Goal: Answer question/provide support: Share knowledge or assist other users

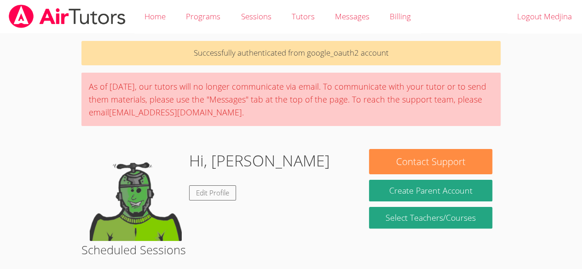
scroll to position [236, 0]
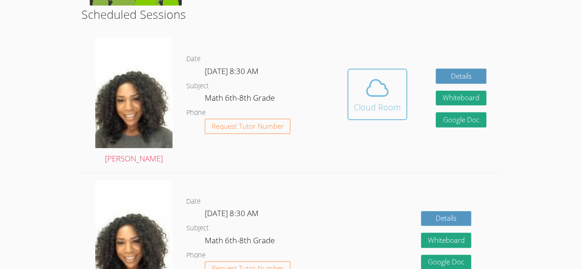
click at [392, 97] on span at bounding box center [377, 88] width 47 height 26
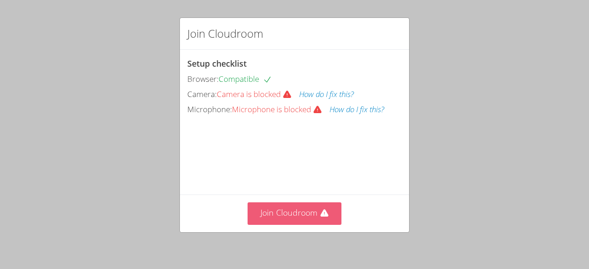
click at [300, 219] on button "Join Cloudroom" at bounding box center [295, 214] width 94 height 23
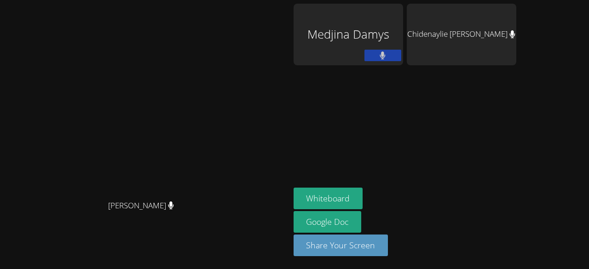
click at [402, 50] on button at bounding box center [383, 56] width 37 height 12
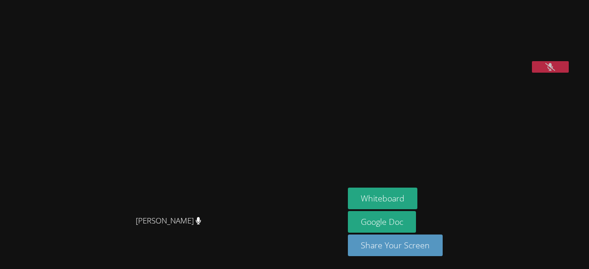
click at [457, 68] on video at bounding box center [417, 38] width 138 height 69
click at [465, 68] on video at bounding box center [417, 38] width 138 height 69
click at [559, 73] on button at bounding box center [550, 67] width 37 height 12
click at [486, 70] on video at bounding box center [417, 38] width 138 height 69
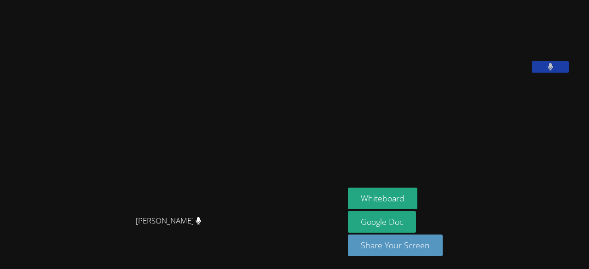
click at [486, 70] on video at bounding box center [417, 38] width 138 height 69
click at [471, 67] on video at bounding box center [417, 38] width 138 height 69
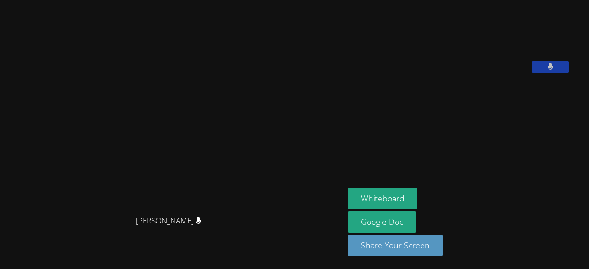
click at [471, 67] on video at bounding box center [417, 38] width 138 height 69
click at [471, 68] on video at bounding box center [417, 38] width 138 height 69
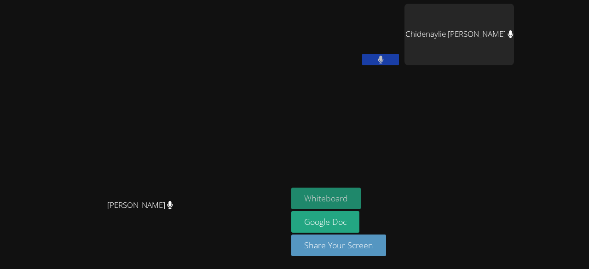
click at [361, 189] on button "Whiteboard" at bounding box center [326, 199] width 70 height 22
click at [361, 195] on button "Whiteboard" at bounding box center [326, 199] width 70 height 22
click at [1, 232] on main "[PERSON_NAME] [PERSON_NAME]" at bounding box center [144, 134] width 288 height 269
click at [361, 201] on button "Whiteboard" at bounding box center [326, 199] width 70 height 22
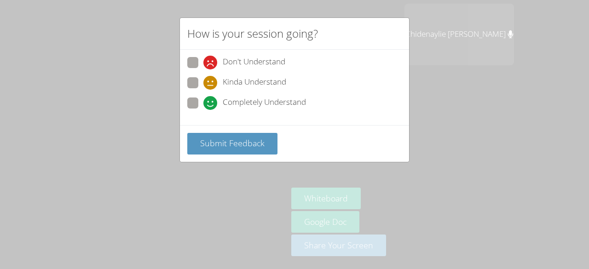
click at [204, 110] on span at bounding box center [204, 110] width 0 height 0
click at [204, 99] on input "Completely Understand" at bounding box center [208, 102] width 8 height 8
radio input "true"
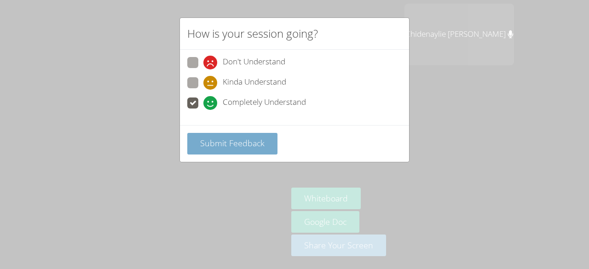
click at [239, 140] on span "Submit Feedback" at bounding box center [232, 143] width 64 height 11
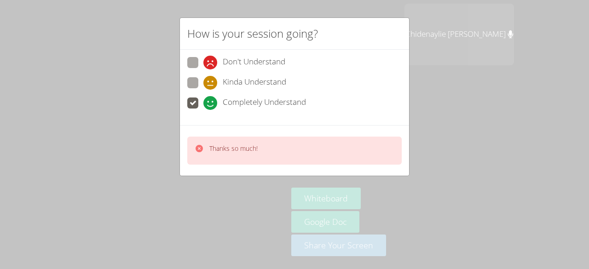
click at [190, 101] on video at bounding box center [144, 116] width 280 height 158
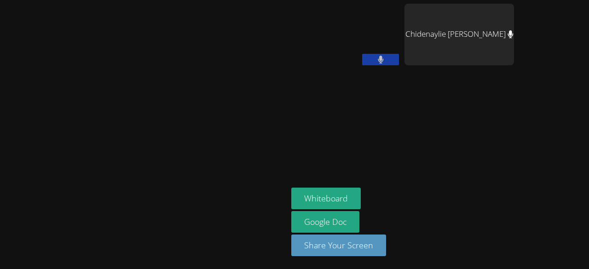
click at [399, 54] on button at bounding box center [380, 60] width 37 height 12
click at [401, 50] on video at bounding box center [346, 35] width 110 height 62
click at [399, 60] on button at bounding box center [380, 60] width 37 height 12
